Goal: Task Accomplishment & Management: Use online tool/utility

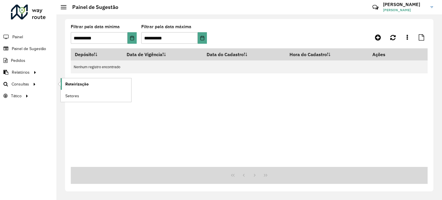
click at [75, 82] on span "Roteirização" at bounding box center [76, 84] width 23 height 6
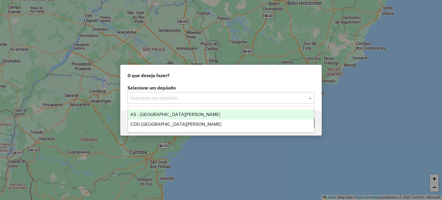
click at [149, 98] on input "text" at bounding box center [215, 98] width 170 height 7
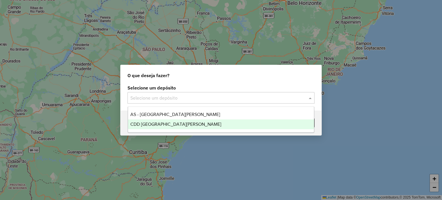
click at [152, 121] on div "CDD [GEOGRAPHIC_DATA][PERSON_NAME]" at bounding box center [221, 124] width 186 height 10
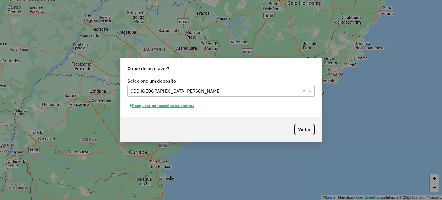
click at [173, 107] on button "Pesquisar por sessões existentes" at bounding box center [161, 105] width 69 height 9
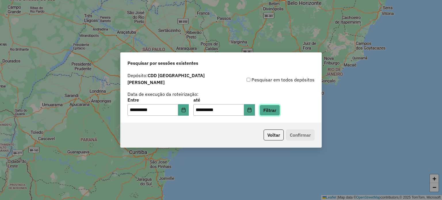
click at [276, 107] on button "Filtrar" at bounding box center [269, 110] width 20 height 11
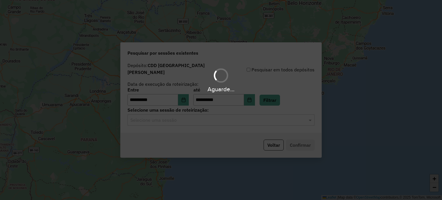
click at [189, 119] on input "text" at bounding box center [215, 120] width 170 height 7
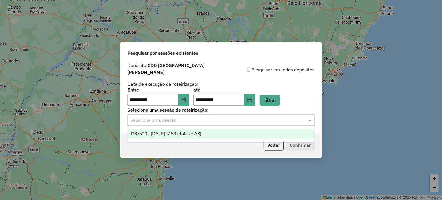
click at [170, 136] on span "1287520 - [DATE] 17:53 (Rotas + AS)" at bounding box center [165, 133] width 71 height 5
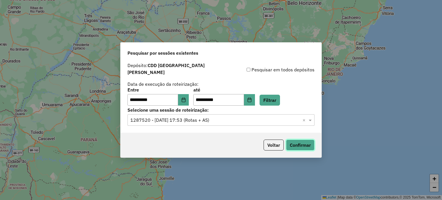
click at [300, 140] on button "Confirmar" at bounding box center [300, 145] width 28 height 11
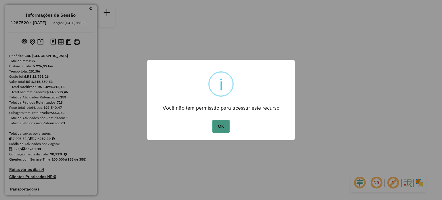
click at [228, 125] on button "OK" at bounding box center [220, 126] width 17 height 13
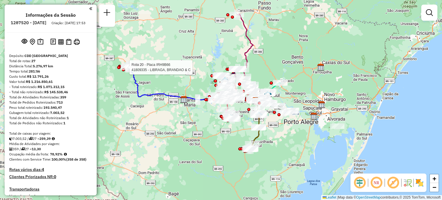
select select "**********"
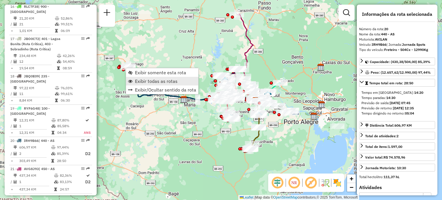
scroll to position [841, 0]
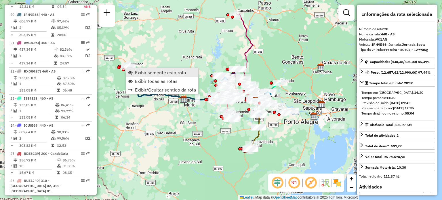
click at [159, 71] on span "Exibir somente esta rota" at bounding box center [160, 72] width 51 height 5
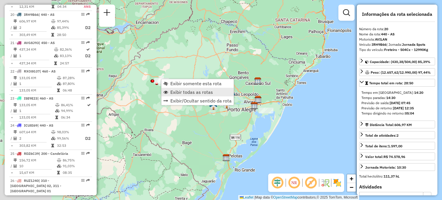
click at [177, 94] on span "Exibir todas as rotas" at bounding box center [191, 92] width 43 height 5
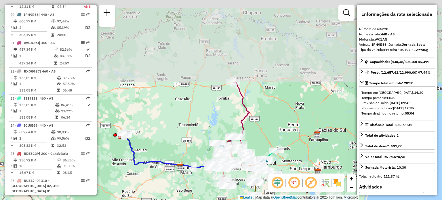
drag, startPoint x: 284, startPoint y: 24, endPoint x: 274, endPoint y: 112, distance: 89.1
click at [274, 112] on div "Janela de atendimento Grade de atendimento Capacidade Transportadoras Veículos …" at bounding box center [221, 100] width 442 height 200
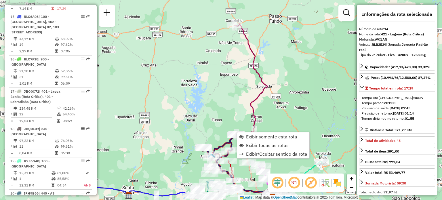
scroll to position [631, 0]
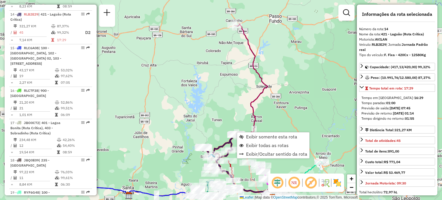
click at [226, 131] on div "Janela de atendimento Grade de atendimento Capacidade Transportadoras Veículos …" at bounding box center [221, 100] width 442 height 200
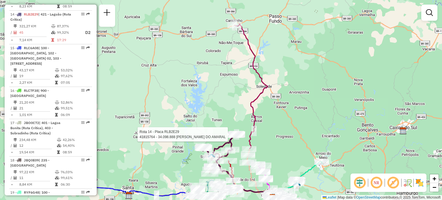
select select "**********"
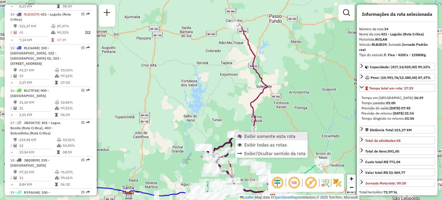
click at [248, 137] on span "Exibir somente esta rota" at bounding box center [269, 136] width 51 height 5
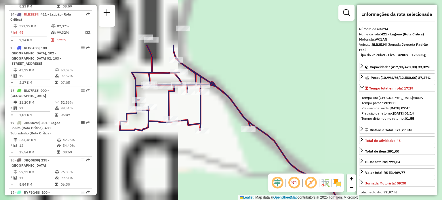
drag, startPoint x: 221, startPoint y: 47, endPoint x: 217, endPoint y: 119, distance: 72.0
click at [217, 119] on div "Janela de atendimento Grade de atendimento Capacidade Transportadoras Veículos …" at bounding box center [221, 100] width 442 height 200
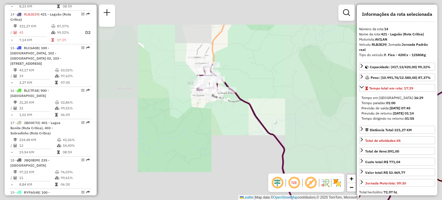
drag, startPoint x: 261, startPoint y: 89, endPoint x: 212, endPoint y: 67, distance: 53.3
click at [215, 68] on div "Janela de atendimento Grade de atendimento Capacidade Transportadoras Veículos …" at bounding box center [221, 100] width 442 height 200
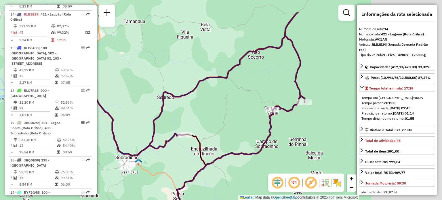
drag, startPoint x: 296, startPoint y: 88, endPoint x: 236, endPoint y: 107, distance: 62.5
click at [236, 106] on div "Janela de atendimento Grade de atendimento Capacidade Transportadoras Veículos …" at bounding box center [221, 100] width 442 height 200
